Goal: Book appointment/travel/reservation

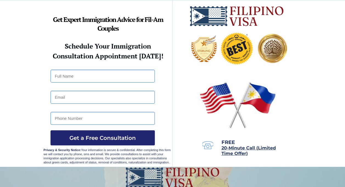
click at [178, 47] on div at bounding box center [173, 83] width 258 height 167
drag, startPoint x: 0, startPoint y: 0, endPoint x: 178, endPoint y: 47, distance: 184.4
click at [178, 47] on div at bounding box center [173, 83] width 258 height 167
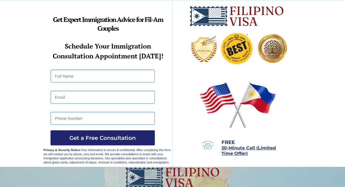
click at [178, 47] on div at bounding box center [173, 83] width 258 height 167
click at [140, 47] on strong "Schedule Your Immigration" at bounding box center [108, 46] width 86 height 9
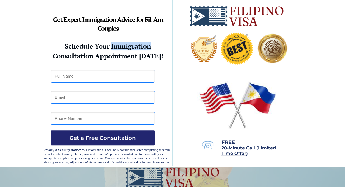
click at [140, 47] on strong "Schedule Your Immigration" at bounding box center [108, 46] width 86 height 9
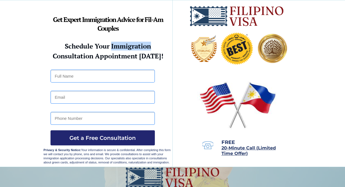
click at [140, 47] on strong "Schedule Your Immigration" at bounding box center [108, 46] width 86 height 9
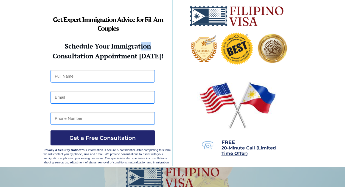
click at [140, 47] on strong "Schedule Your Immigration" at bounding box center [108, 46] width 86 height 9
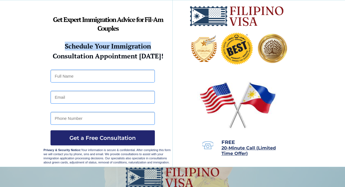
click at [140, 47] on strong "Schedule Your Immigration" at bounding box center [108, 46] width 86 height 9
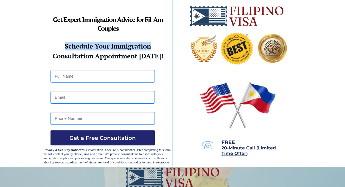
click at [140, 47] on strong "Schedule Your Immigration" at bounding box center [108, 46] width 86 height 9
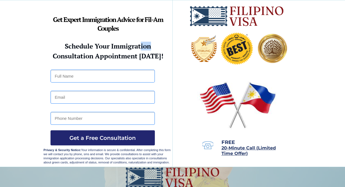
click at [140, 47] on strong "Schedule Your Immigration" at bounding box center [108, 46] width 86 height 9
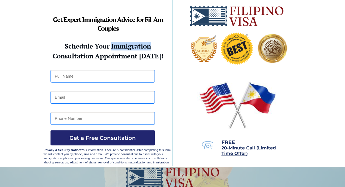
click at [140, 47] on strong "Schedule Your Immigration" at bounding box center [108, 46] width 86 height 9
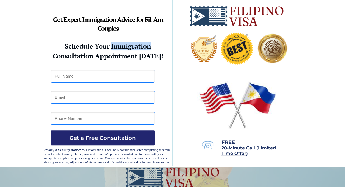
click at [140, 47] on strong "Schedule Your Immigration" at bounding box center [108, 46] width 86 height 9
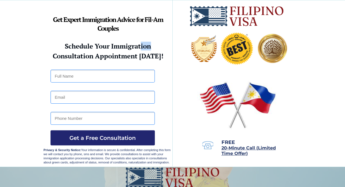
click at [140, 47] on strong "Schedule Your Immigration" at bounding box center [108, 46] width 86 height 9
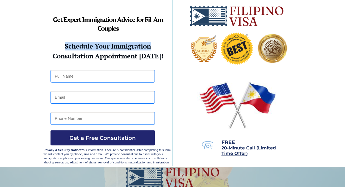
click at [140, 47] on strong "Schedule Your Immigration" at bounding box center [108, 46] width 86 height 9
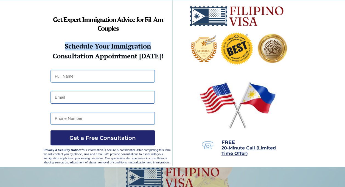
click at [140, 47] on strong "Schedule Your Immigration" at bounding box center [108, 46] width 86 height 9
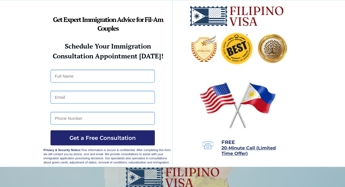
click at [140, 47] on strong "Schedule Your Immigration" at bounding box center [108, 46] width 86 height 9
click at [112, 47] on strong "Schedule Your Immigration" at bounding box center [108, 46] width 86 height 9
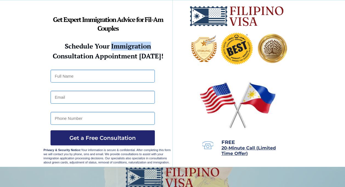
click at [112, 47] on strong "Schedule Your Immigration" at bounding box center [108, 46] width 86 height 9
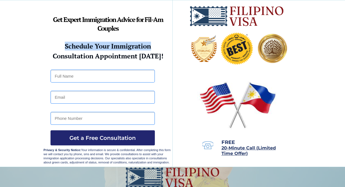
click at [112, 47] on strong "Schedule Your Immigration" at bounding box center [108, 46] width 86 height 9
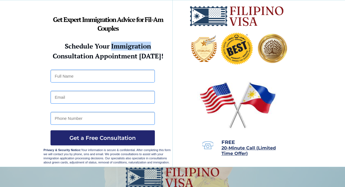
click at [112, 47] on strong "Schedule Your Immigration" at bounding box center [108, 46] width 86 height 9
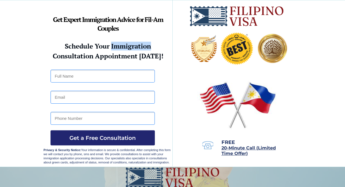
click at [112, 47] on strong "Schedule Your Immigration" at bounding box center [108, 46] width 86 height 9
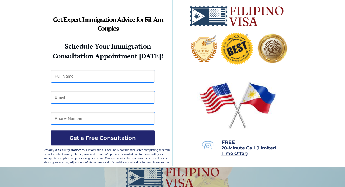
click at [112, 47] on strong "Schedule Your Immigration" at bounding box center [108, 46] width 86 height 9
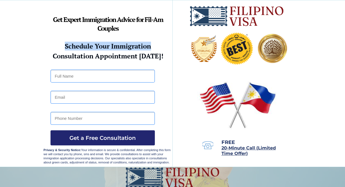
click at [112, 47] on strong "Schedule Your Immigration" at bounding box center [108, 46] width 86 height 9
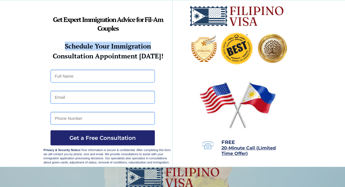
click at [112, 47] on strong "Schedule Your Immigration" at bounding box center [108, 46] width 86 height 9
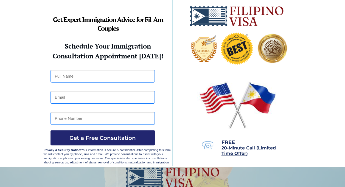
drag, startPoint x: 112, startPoint y: 47, endPoint x: 46, endPoint y: 47, distance: 65.7
click at [46, 47] on div at bounding box center [173, 83] width 258 height 167
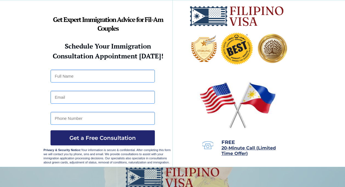
click at [46, 47] on div at bounding box center [173, 83] width 258 height 167
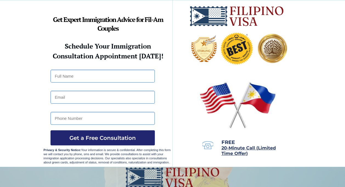
click at [46, 47] on div at bounding box center [173, 83] width 258 height 167
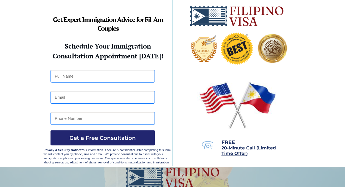
click at [46, 47] on div at bounding box center [173, 83] width 258 height 167
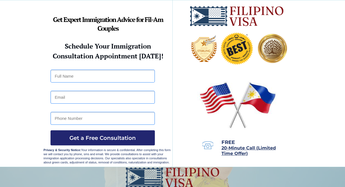
click at [46, 47] on div at bounding box center [173, 83] width 258 height 167
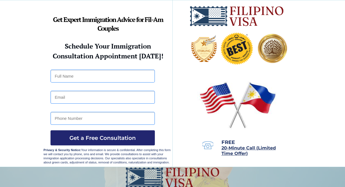
click at [46, 47] on div at bounding box center [173, 83] width 258 height 167
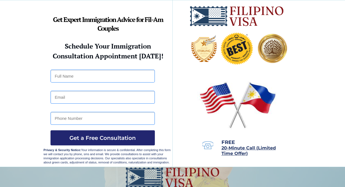
click at [46, 47] on div at bounding box center [173, 83] width 258 height 167
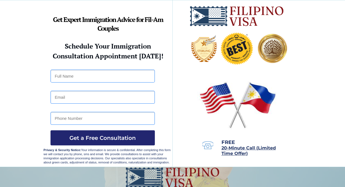
click at [46, 47] on div at bounding box center [173, 83] width 258 height 167
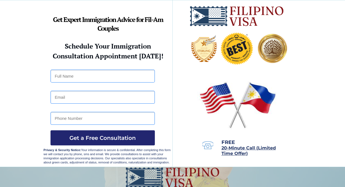
click at [46, 47] on div at bounding box center [173, 83] width 258 height 167
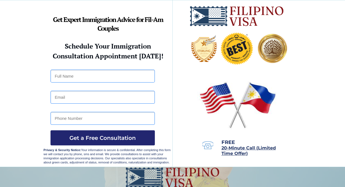
click at [46, 47] on div at bounding box center [173, 83] width 258 height 167
click at [75, 47] on strong "Schedule Your Immigration" at bounding box center [108, 46] width 86 height 9
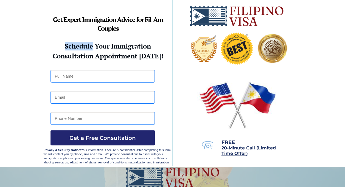
click at [75, 47] on strong "Schedule Your Immigration" at bounding box center [108, 46] width 86 height 9
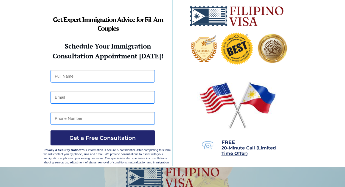
click at [75, 47] on strong "Schedule Your Immigration" at bounding box center [108, 46] width 86 height 9
